Goal: Task Accomplishment & Management: Manage account settings

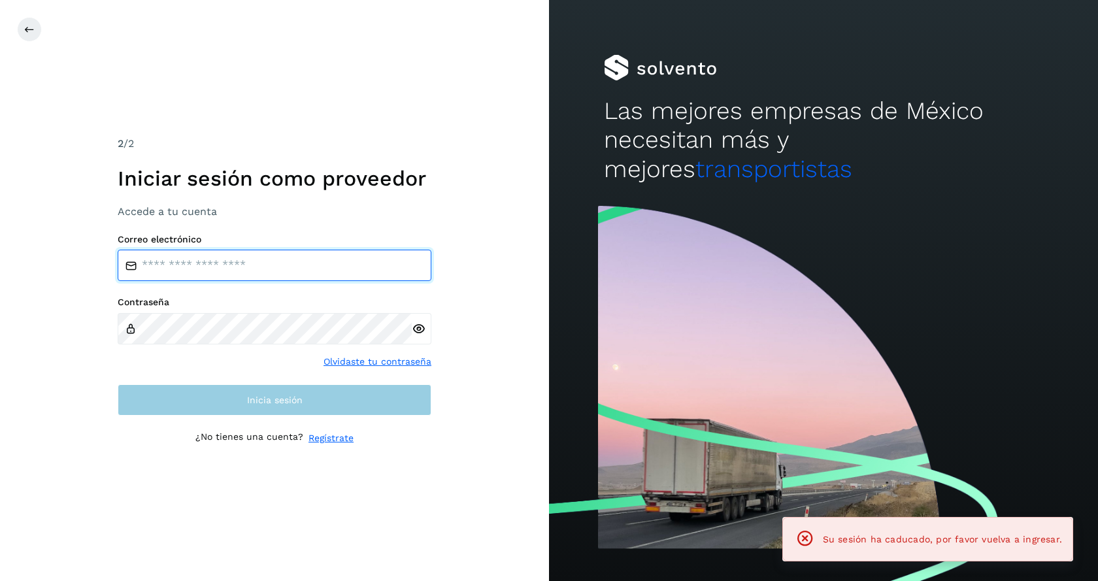
type input "**********"
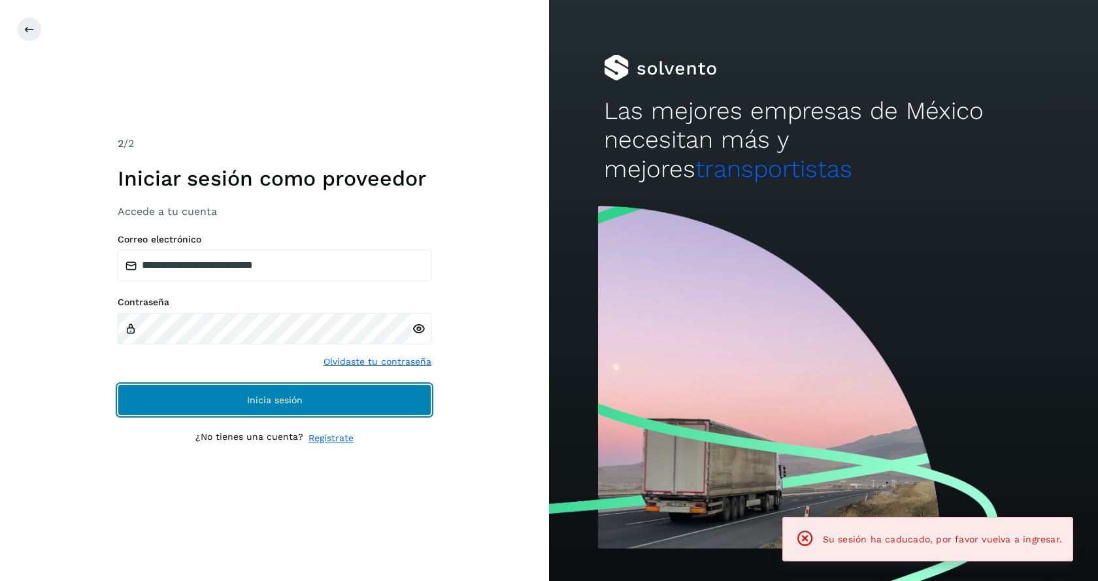
click at [251, 400] on span "Inicia sesión" at bounding box center [275, 399] width 56 height 9
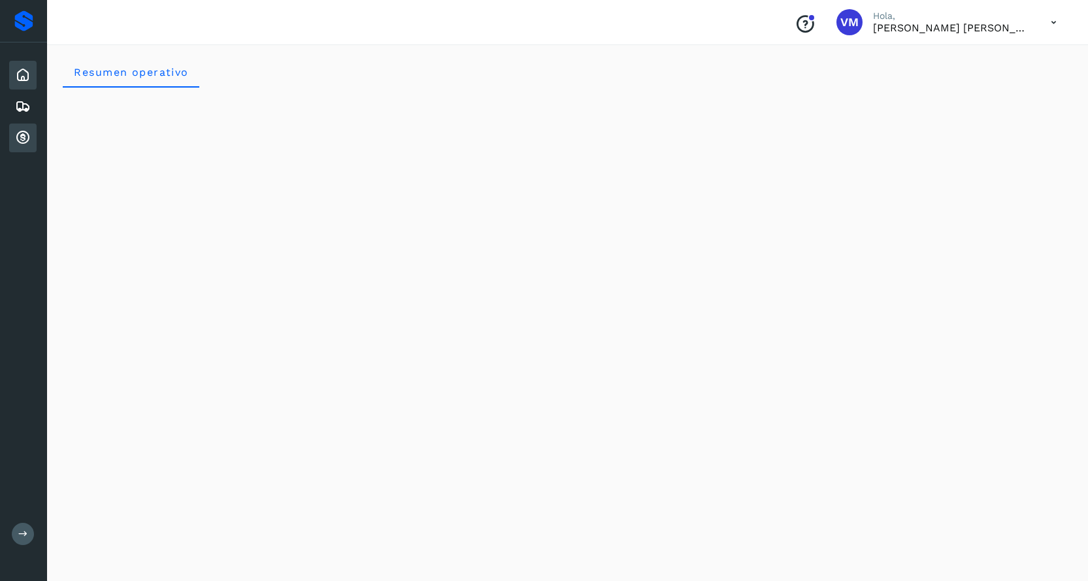
click at [23, 135] on icon at bounding box center [23, 138] width 16 height 16
